Goal: Find contact information: Find contact information

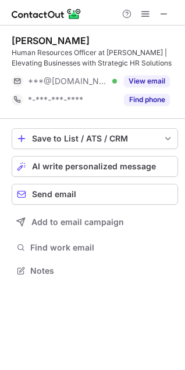
scroll to position [263, 185]
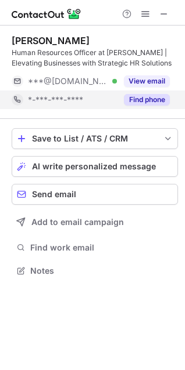
click at [161, 99] on button "Find phone" at bounding box center [147, 100] width 46 height 12
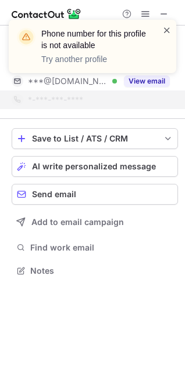
click at [167, 25] on span at bounding box center [166, 30] width 9 height 12
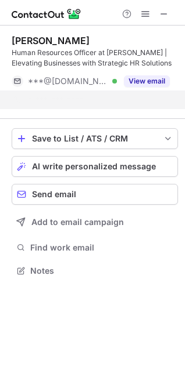
scroll to position [244, 185]
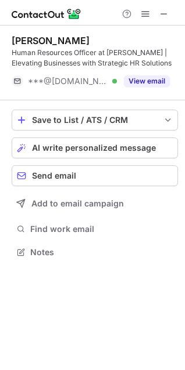
click at [148, 84] on button "View email" at bounding box center [147, 81] width 46 height 12
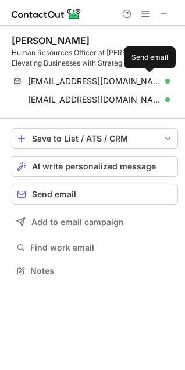
scroll to position [263, 185]
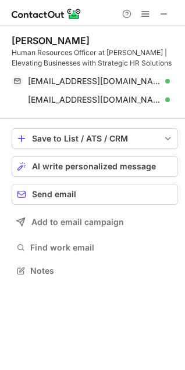
drag, startPoint x: 10, startPoint y: 35, endPoint x: 131, endPoint y: 37, distance: 120.7
click at [131, 37] on div "[PERSON_NAME] Human Resources Officer at [PERSON_NAME] | Elevating Businesses w…" at bounding box center [92, 157] width 185 height 263
copy div "[PERSON_NAME]"
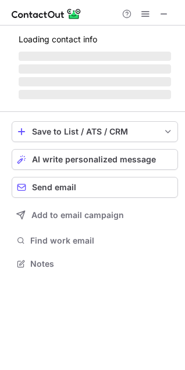
scroll to position [281, 185]
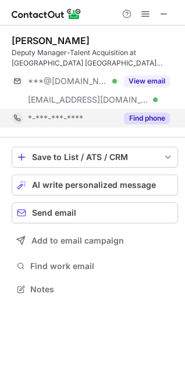
click at [154, 124] on button "Find phone" at bounding box center [147, 119] width 46 height 12
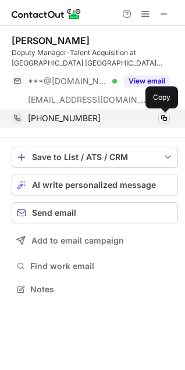
click at [164, 119] on span at bounding box center [163, 118] width 9 height 9
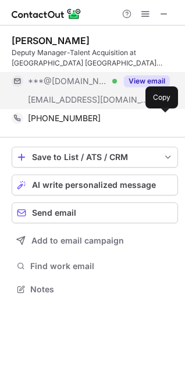
click at [136, 81] on button "View email" at bounding box center [147, 81] width 46 height 12
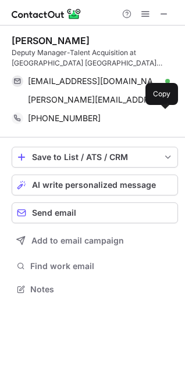
drag, startPoint x: 12, startPoint y: 38, endPoint x: 85, endPoint y: 41, distance: 72.6
click at [85, 41] on div "[PERSON_NAME]" at bounding box center [95, 41] width 166 height 12
copy div "[PERSON_NAME]"
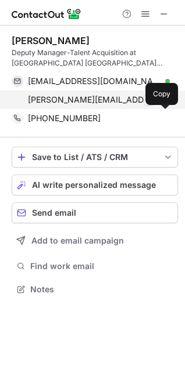
click at [117, 94] on div "[PERSON_NAME][EMAIL_ADDRESS][DOMAIN_NAME] Verified Send email Copy" at bounding box center [91, 100] width 158 height 19
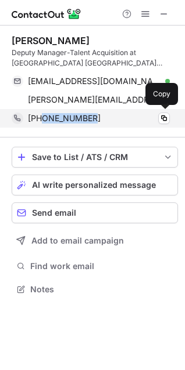
drag, startPoint x: 42, startPoint y: 117, endPoint x: 93, endPoint y: 119, distance: 51.1
click at [93, 119] on div "[PHONE_NUMBER]" at bounding box center [99, 118] width 142 height 10
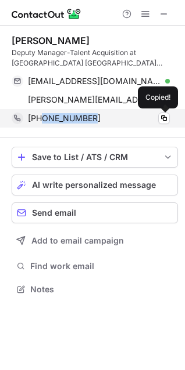
copy span "8295594614"
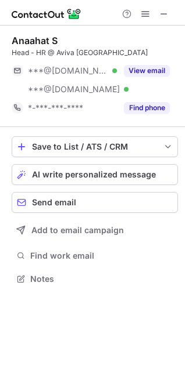
scroll to position [271, 185]
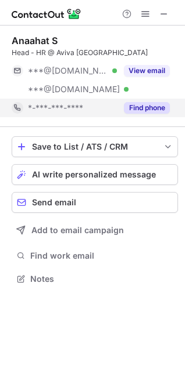
click at [150, 100] on div "Find phone" at bounding box center [143, 108] width 53 height 19
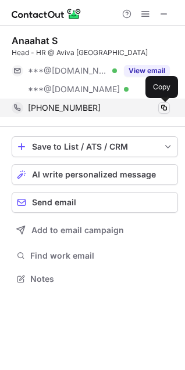
click at [164, 104] on span at bounding box center [163, 107] width 9 height 9
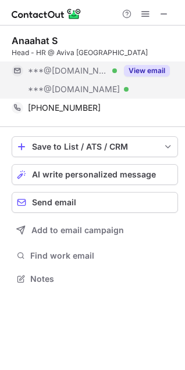
click at [140, 71] on button "View email" at bounding box center [147, 71] width 46 height 12
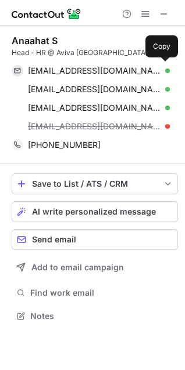
scroll to position [308, 185]
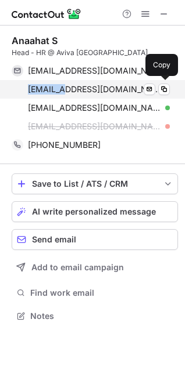
drag, startPoint x: 60, startPoint y: 89, endPoint x: 26, endPoint y: 89, distance: 33.7
click at [26, 89] on div "[EMAIL_ADDRESS][DOMAIN_NAME] Verified Send email Copy" at bounding box center [91, 89] width 158 height 19
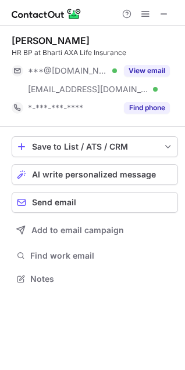
scroll to position [271, 185]
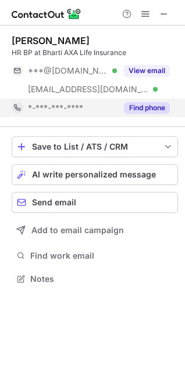
click at [142, 103] on button "Find phone" at bounding box center [147, 108] width 46 height 12
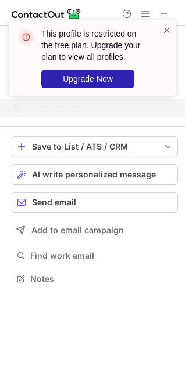
click at [167, 35] on span at bounding box center [166, 30] width 9 height 12
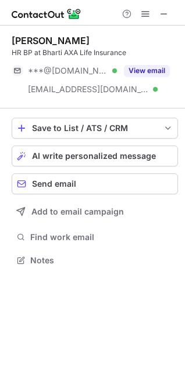
scroll to position [252, 185]
